Goal: Task Accomplishment & Management: Use online tool/utility

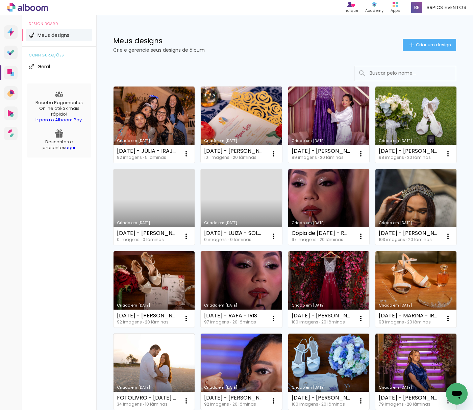
click at [376, 68] on input at bounding box center [415, 73] width 96 height 14
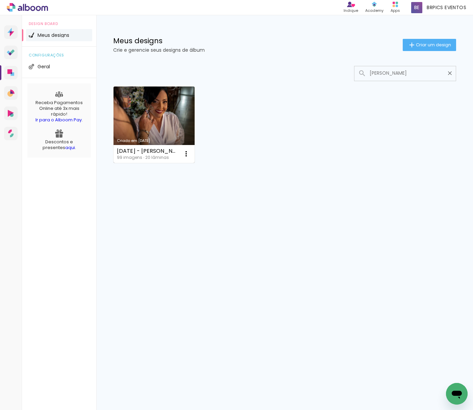
type input "PAMELA"
type paper-input "PAMELA"
click at [172, 105] on link "Criado em 29/08/25" at bounding box center [154, 125] width 81 height 76
